Goal: Information Seeking & Learning: Learn about a topic

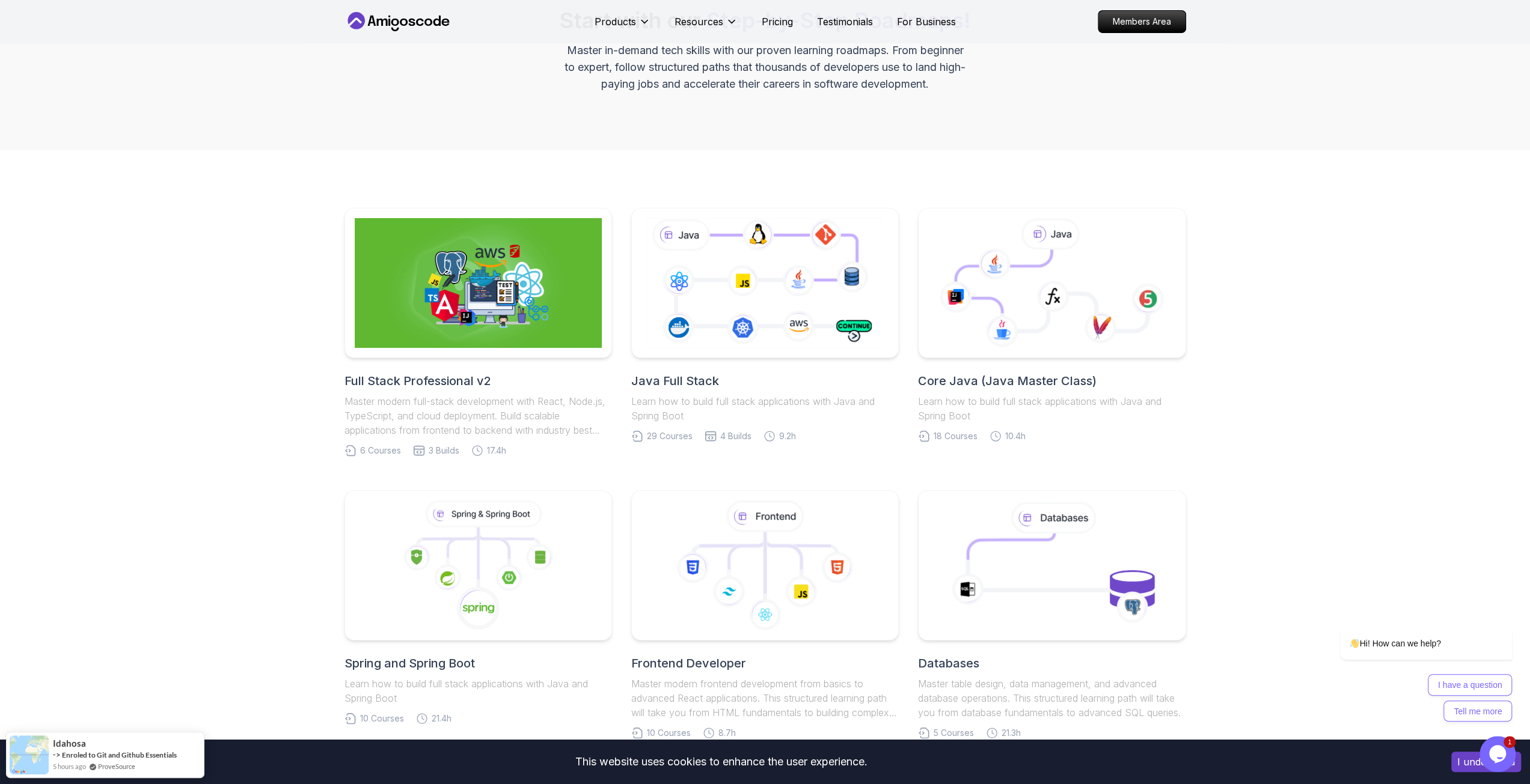
scroll to position [180, 0]
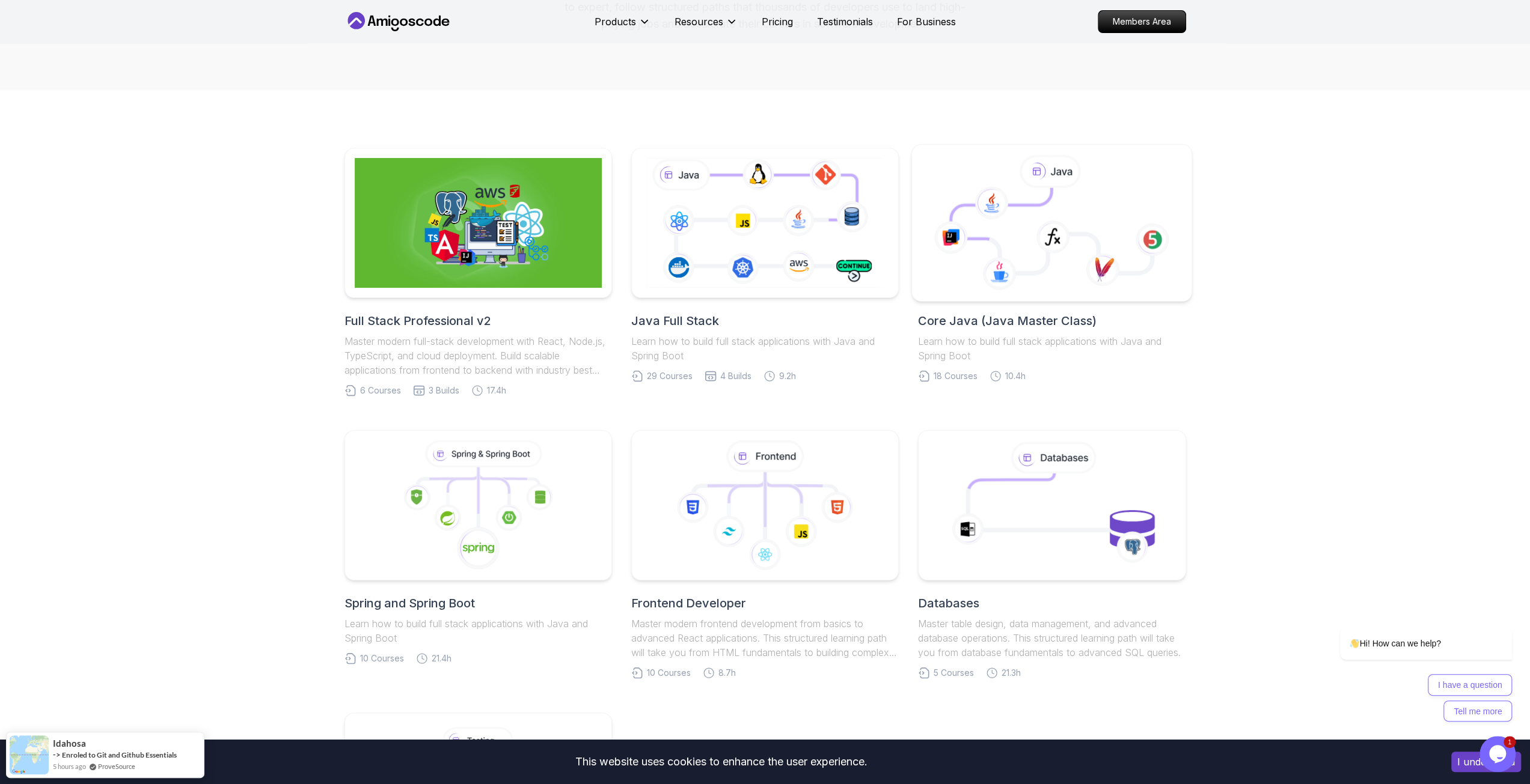
click at [942, 294] on body "This website uses cookies to enhance the user experience. I understand Products…" at bounding box center [765, 713] width 1530 height 1785
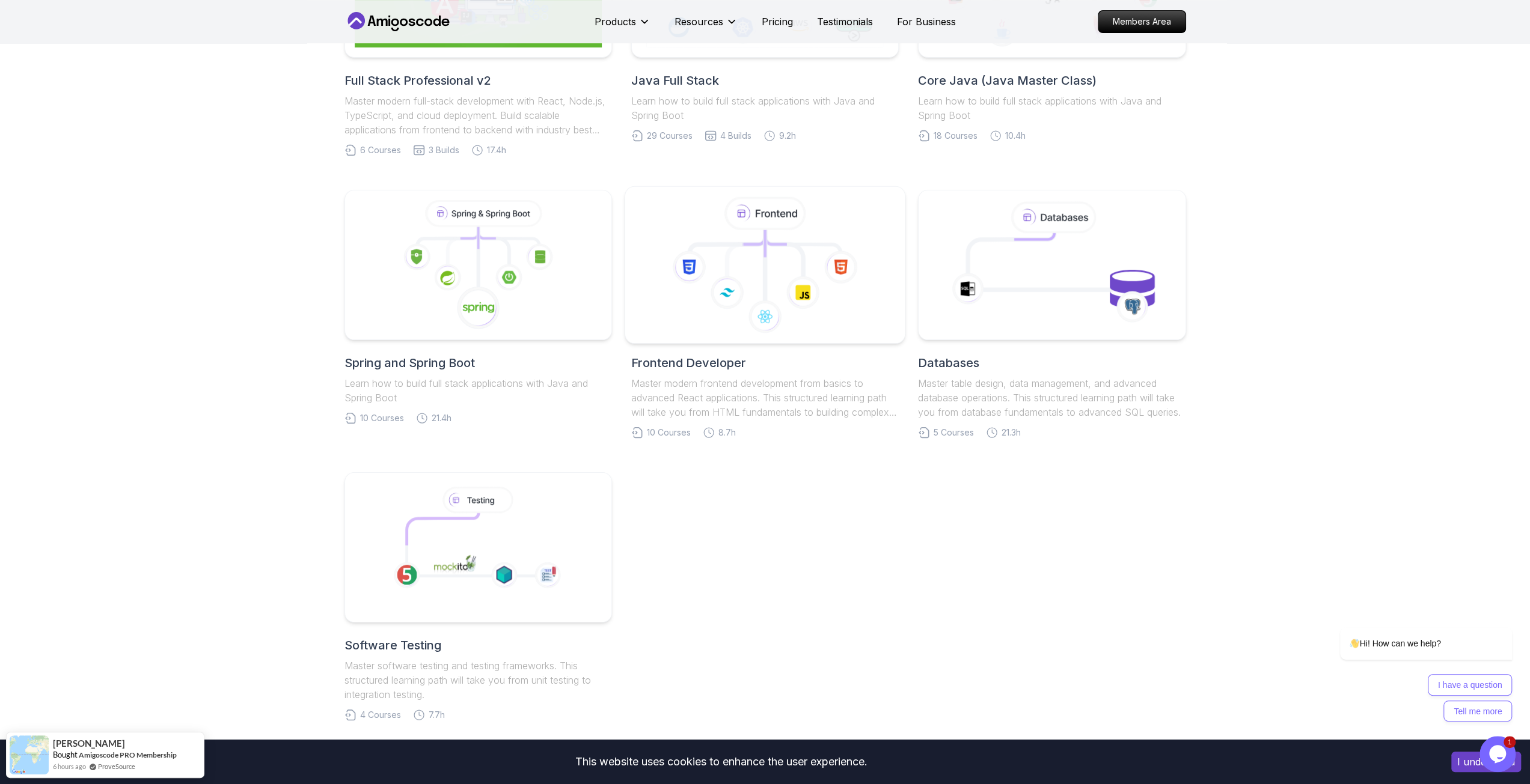
scroll to position [301, 0]
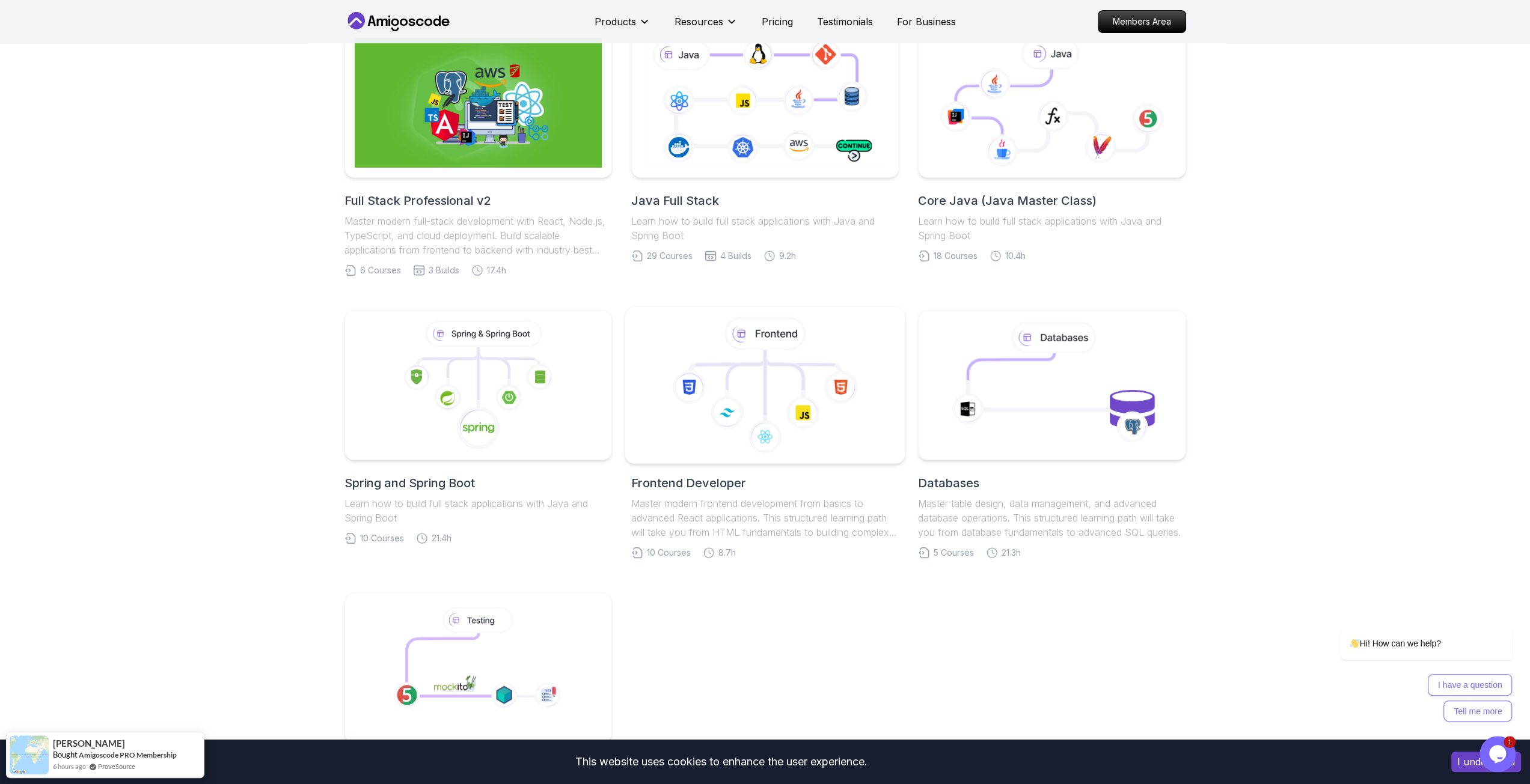
click at [775, 383] on icon at bounding box center [765, 385] width 260 height 136
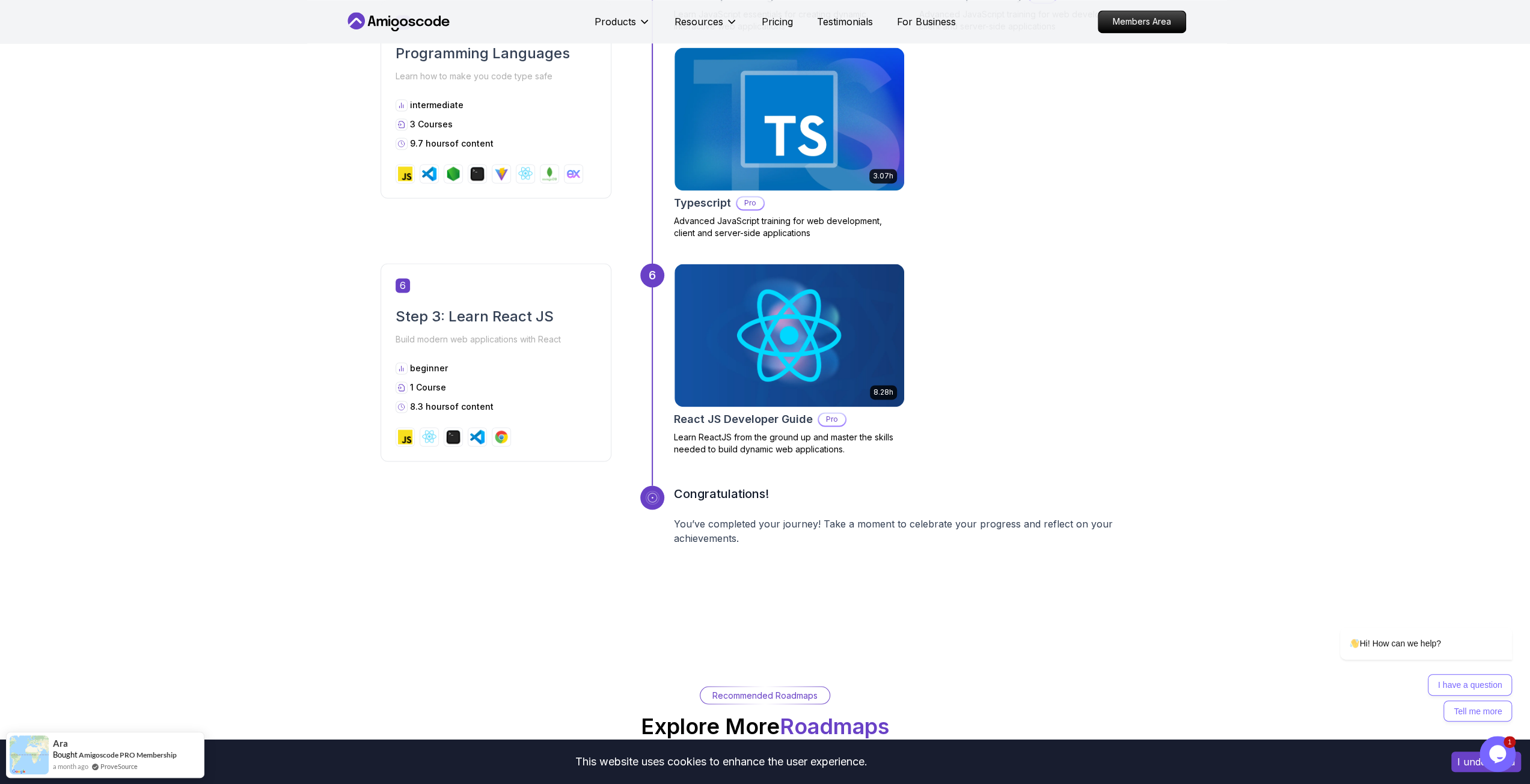
scroll to position [1803, 0]
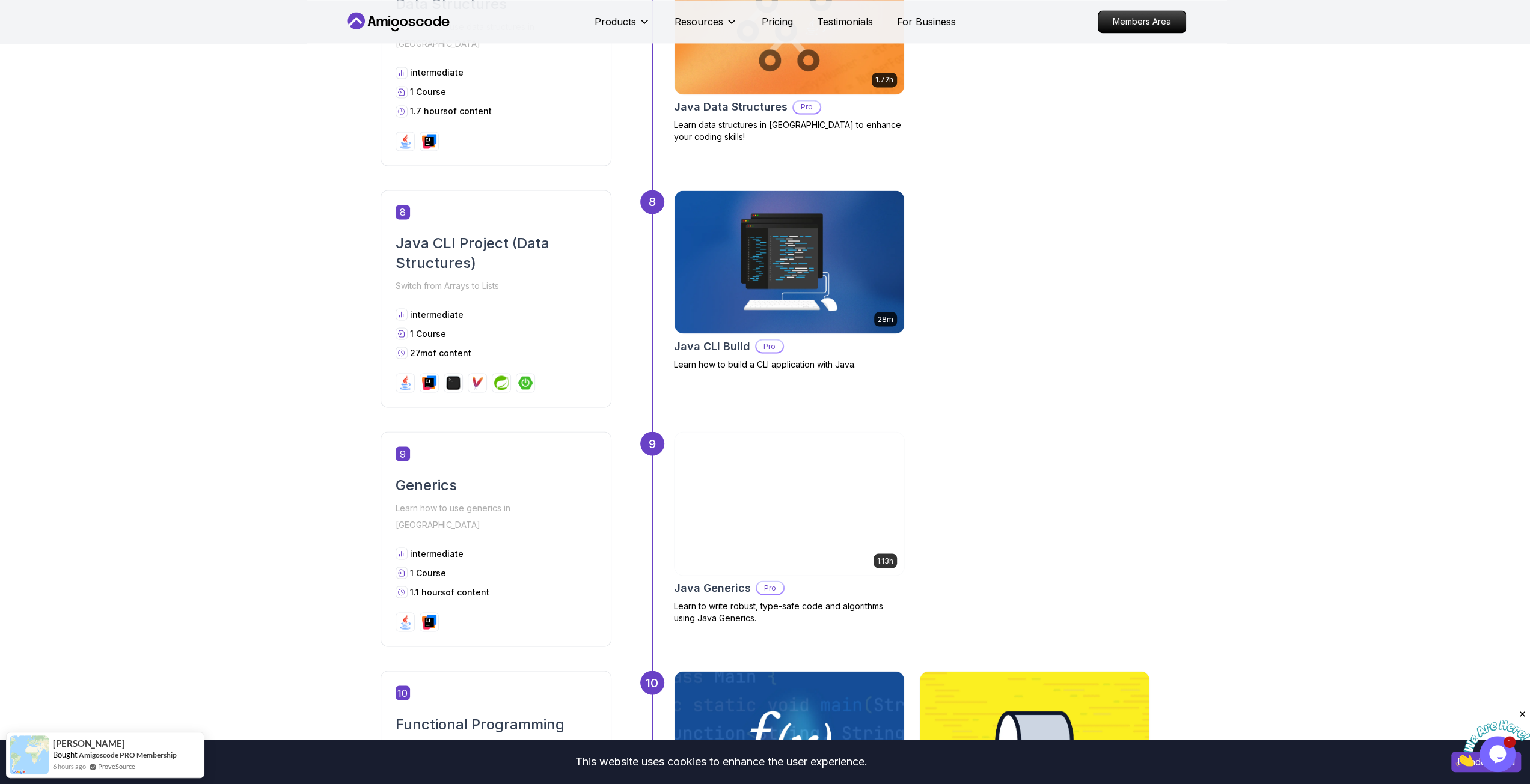
scroll to position [2103, 0]
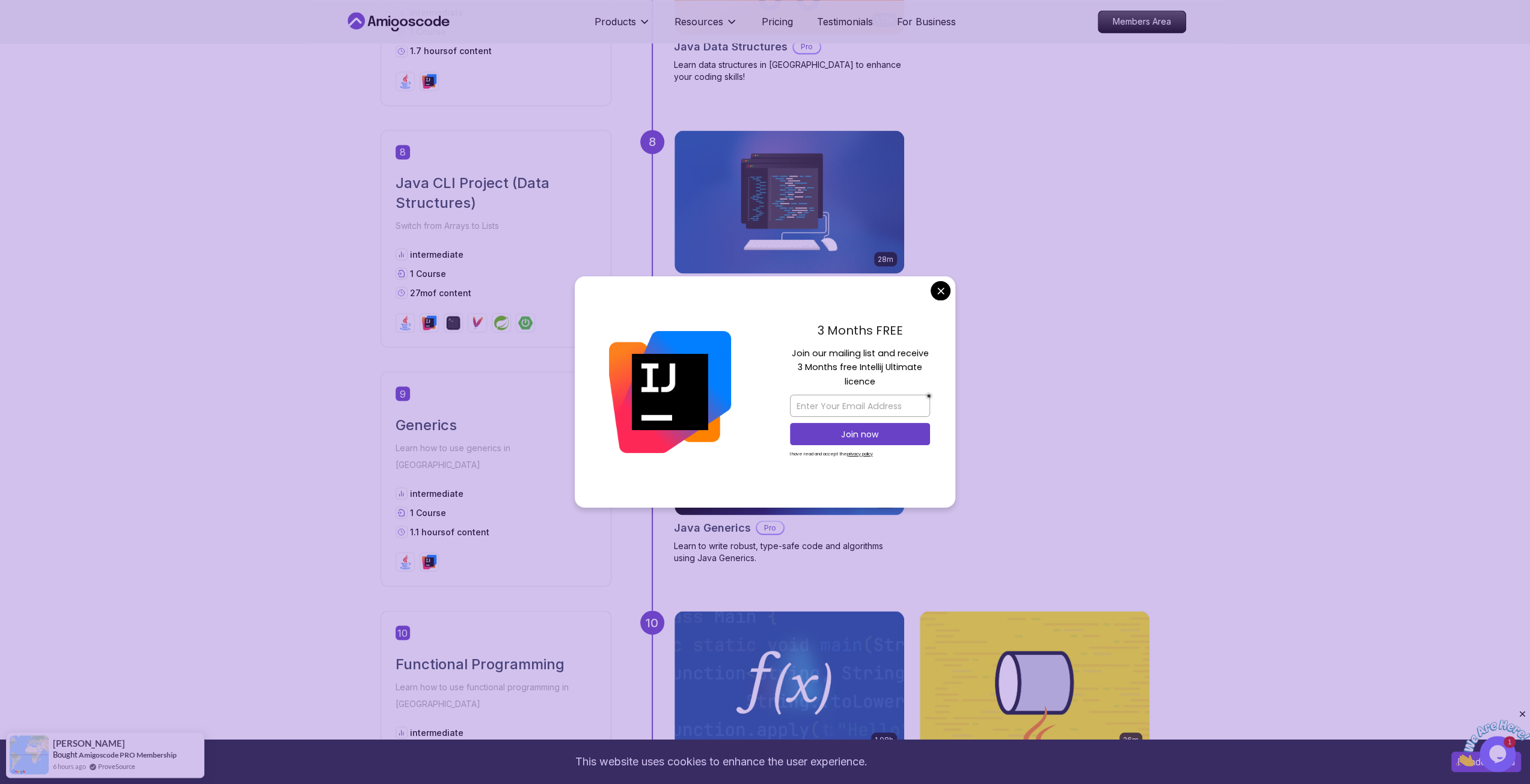
click at [934, 288] on body "This website uses cookies to enhance the user experience. I understand Products…" at bounding box center [765, 636] width 1530 height 5479
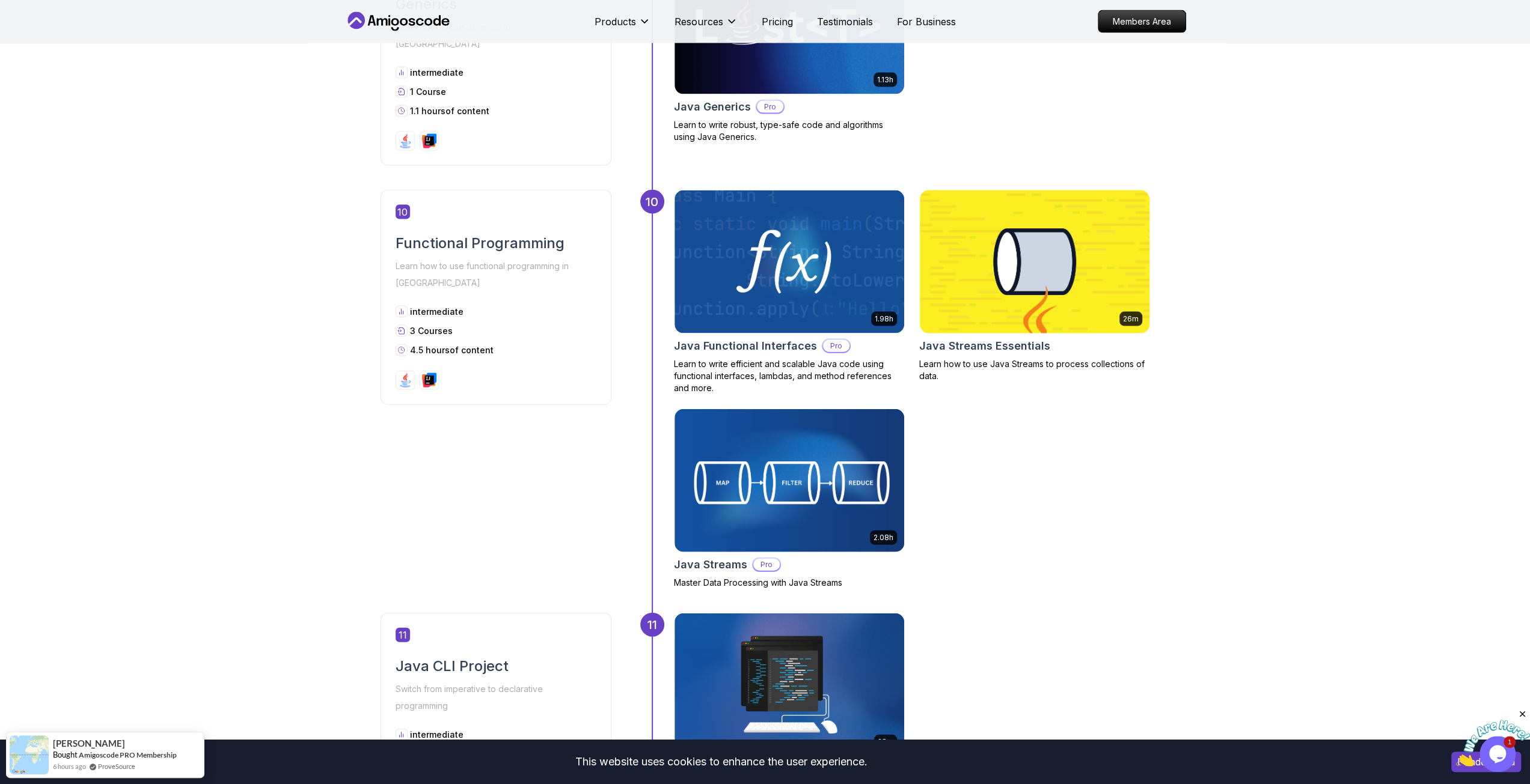
scroll to position [2704, 0]
